Goal: Task Accomplishment & Management: Use online tool/utility

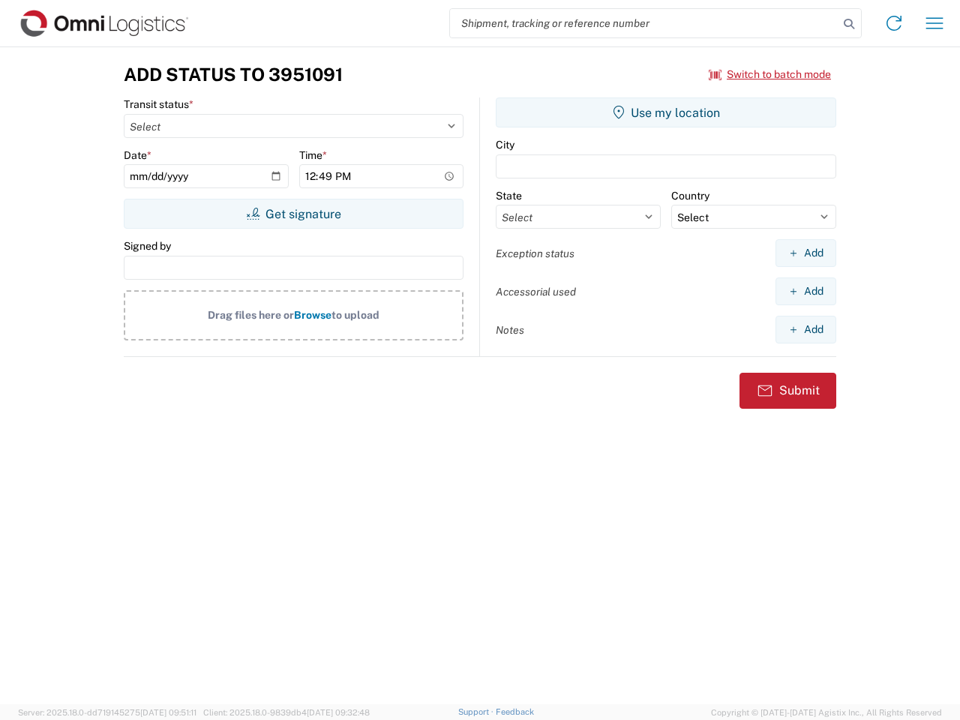
click at [644, 23] on input "search" at bounding box center [644, 23] width 389 height 29
click at [849, 24] on icon at bounding box center [849, 24] width 21 height 21
click at [894, 23] on icon at bounding box center [894, 23] width 24 height 24
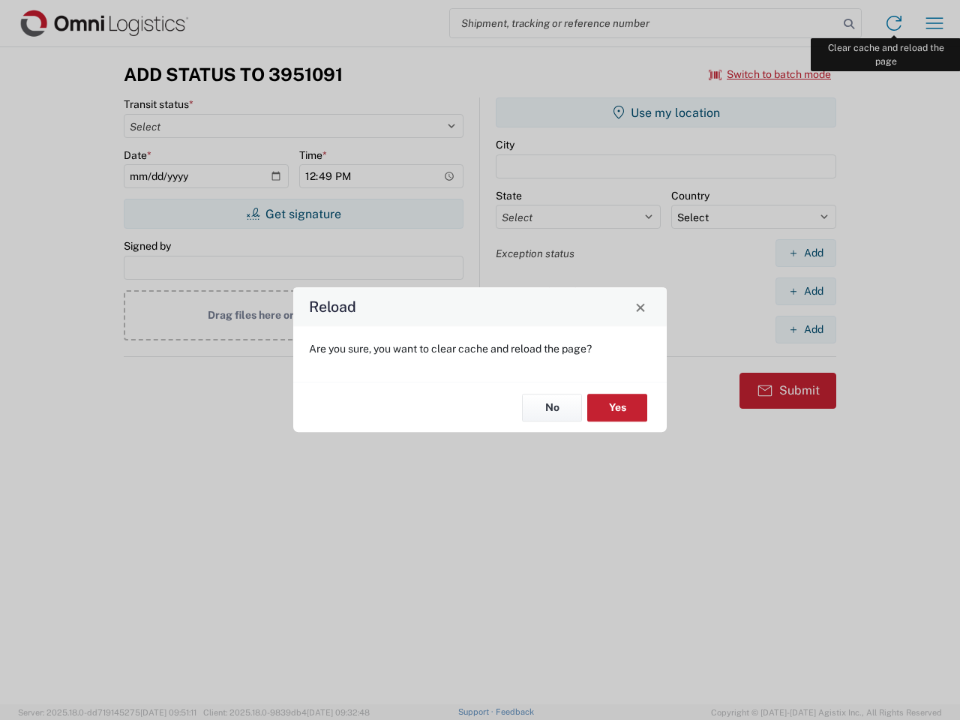
click at [935, 23] on div "Reload Are you sure, you want to clear cache and reload the page? No Yes" at bounding box center [480, 360] width 960 height 720
click at [771, 74] on div "Reload Are you sure, you want to clear cache and reload the page? No Yes" at bounding box center [480, 360] width 960 height 720
click at [293, 214] on div "Reload Are you sure, you want to clear cache and reload the page? No Yes" at bounding box center [480, 360] width 960 height 720
click at [666, 113] on div "Reload Are you sure, you want to clear cache and reload the page? No Yes" at bounding box center [480, 360] width 960 height 720
click at [806, 253] on div "Reload Are you sure, you want to clear cache and reload the page? No Yes" at bounding box center [480, 360] width 960 height 720
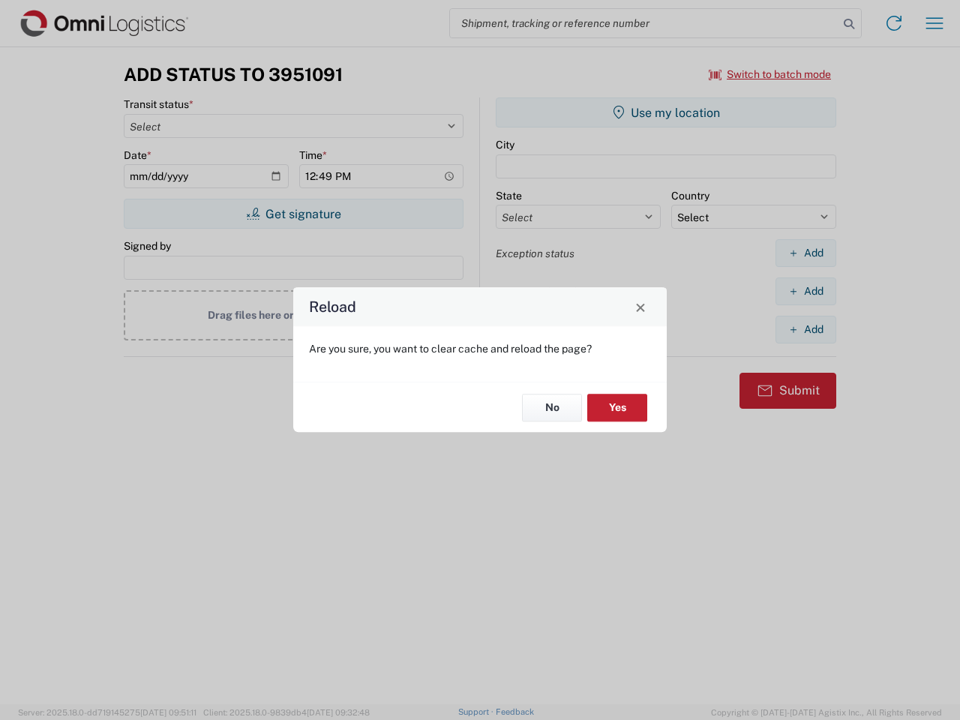
click at [806, 291] on div "Reload Are you sure, you want to clear cache and reload the page? No Yes" at bounding box center [480, 360] width 960 height 720
click at [806, 329] on div "Reload Are you sure, you want to clear cache and reload the page? No Yes" at bounding box center [480, 360] width 960 height 720
